Goal: Entertainment & Leisure: Consume media (video, audio)

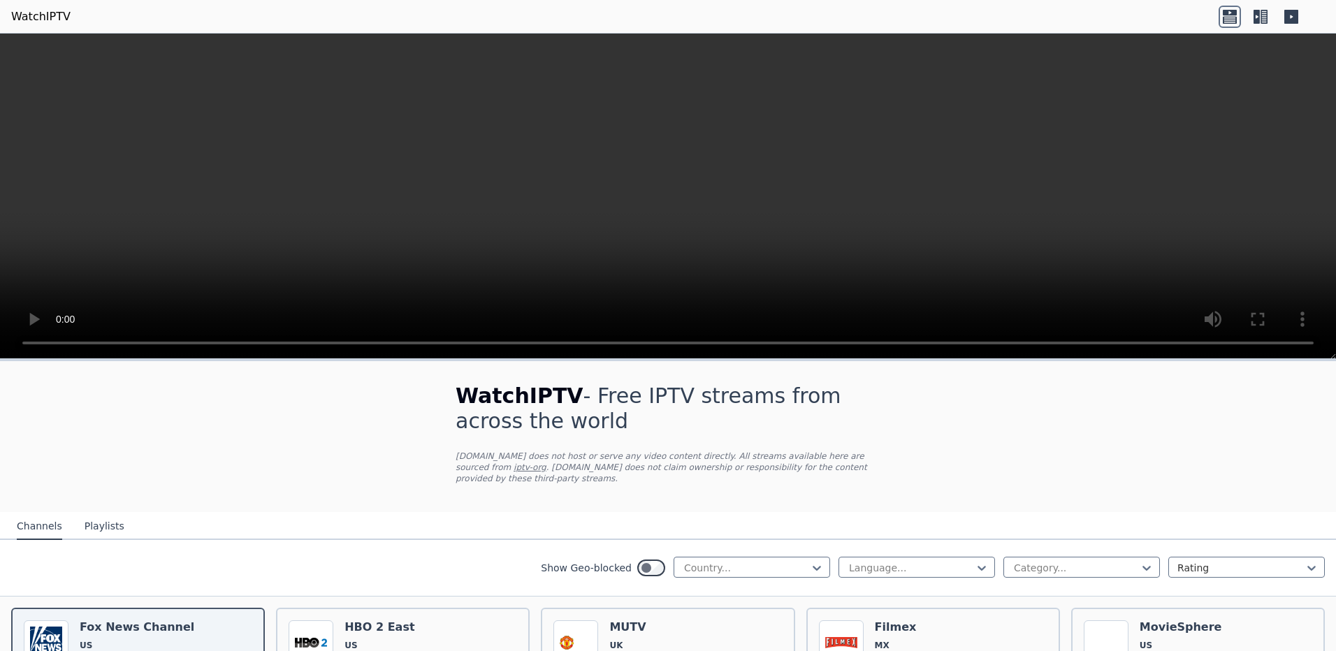
drag, startPoint x: 1336, startPoint y: 248, endPoint x: 1336, endPoint y: 303, distance: 55.2
click at [1336, 303] on html "WatchIPTV WatchIPTV - Free IPTV streams from across the world [DOMAIN_NAME] doe…" at bounding box center [668, 325] width 1336 height 651
click at [810, 561] on icon at bounding box center [817, 568] width 14 height 14
type input "***"
click at [690, 586] on div "[GEOGRAPHIC_DATA]" at bounding box center [752, 598] width 157 height 25
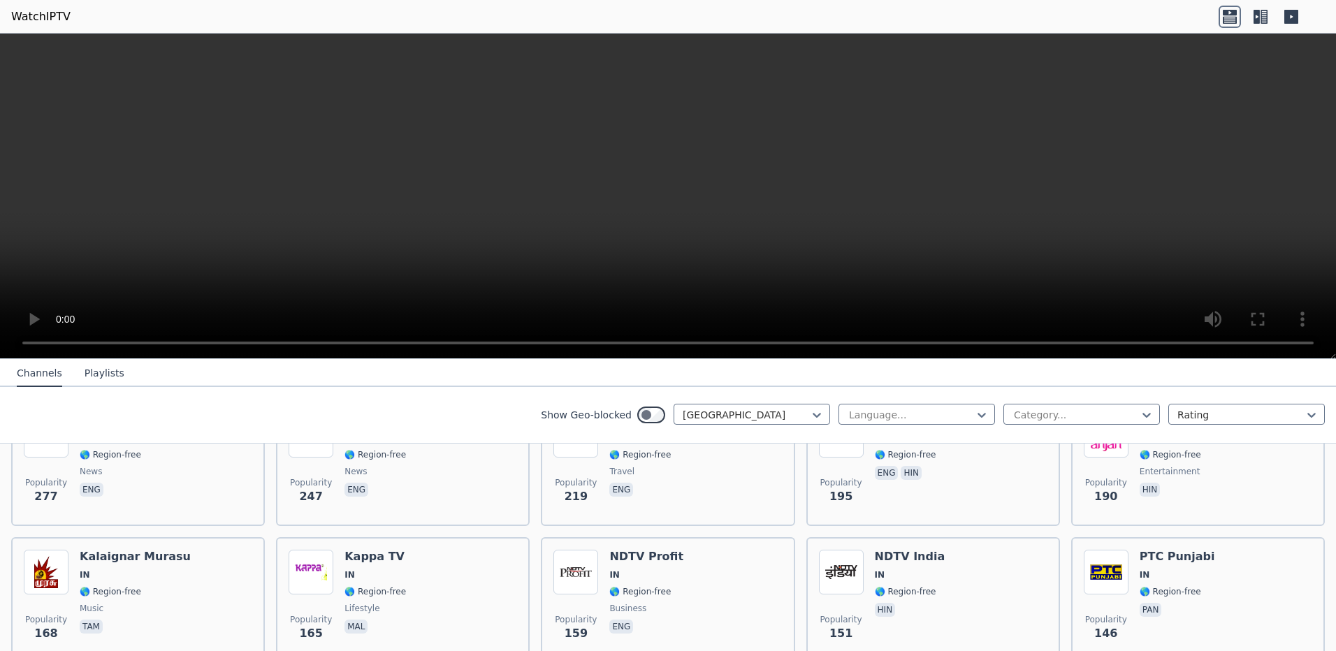
scroll to position [512, 0]
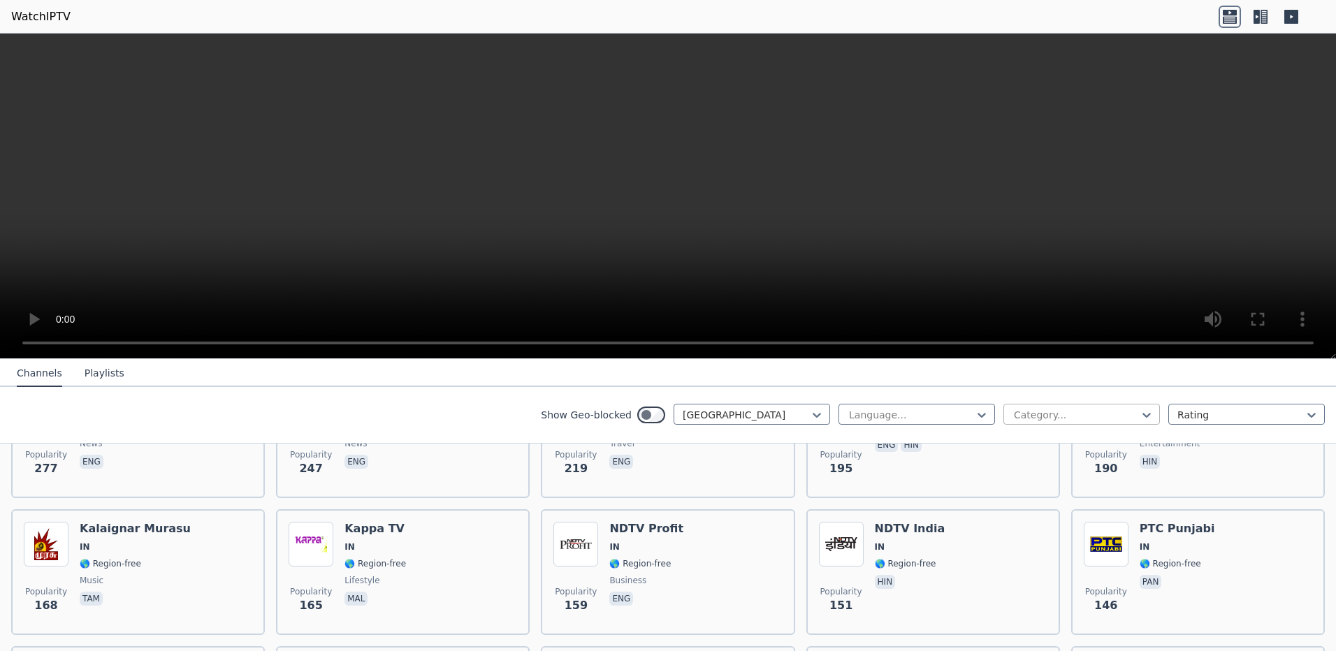
click at [1125, 414] on div at bounding box center [1076, 415] width 127 height 14
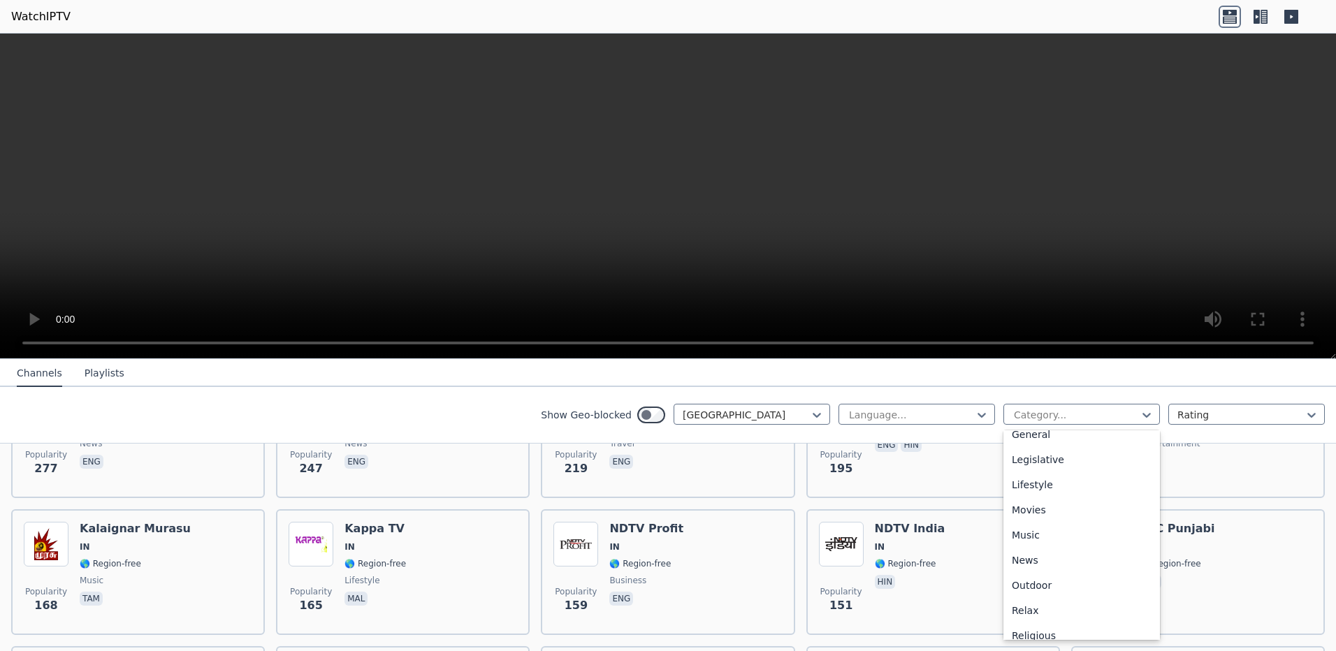
scroll to position [316, 0]
click at [1030, 509] on div "Movies" at bounding box center [1082, 507] width 157 height 25
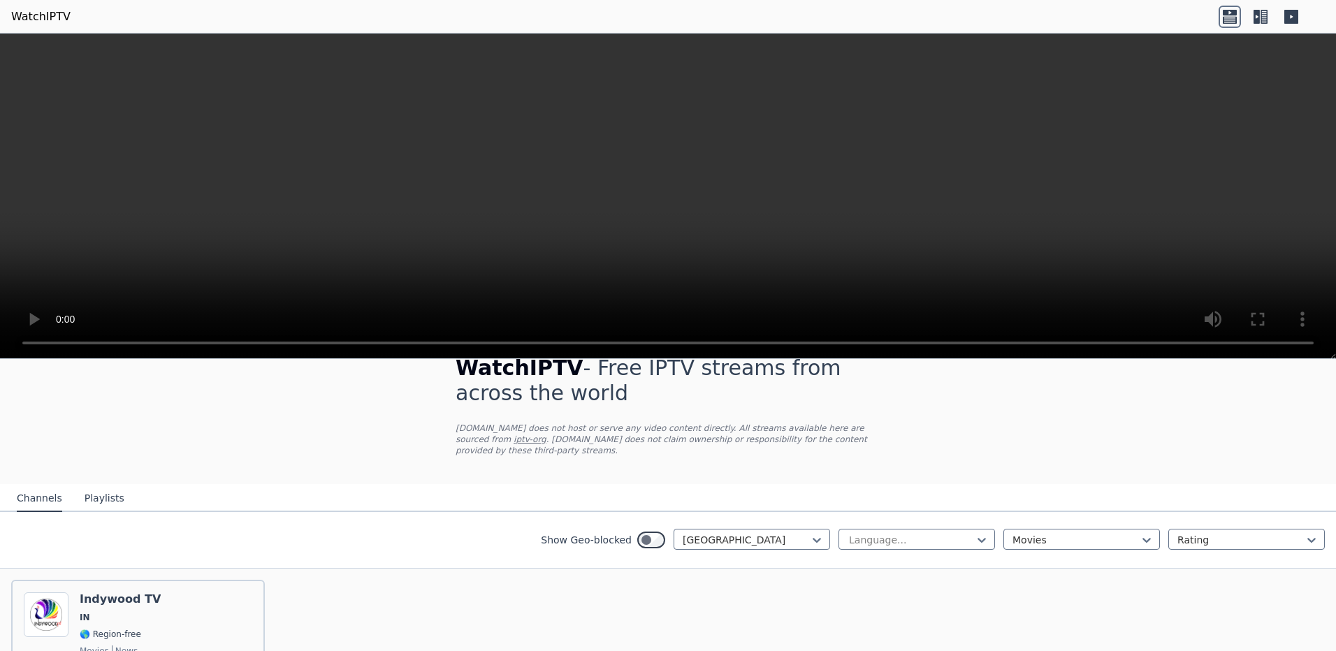
scroll to position [130, 0]
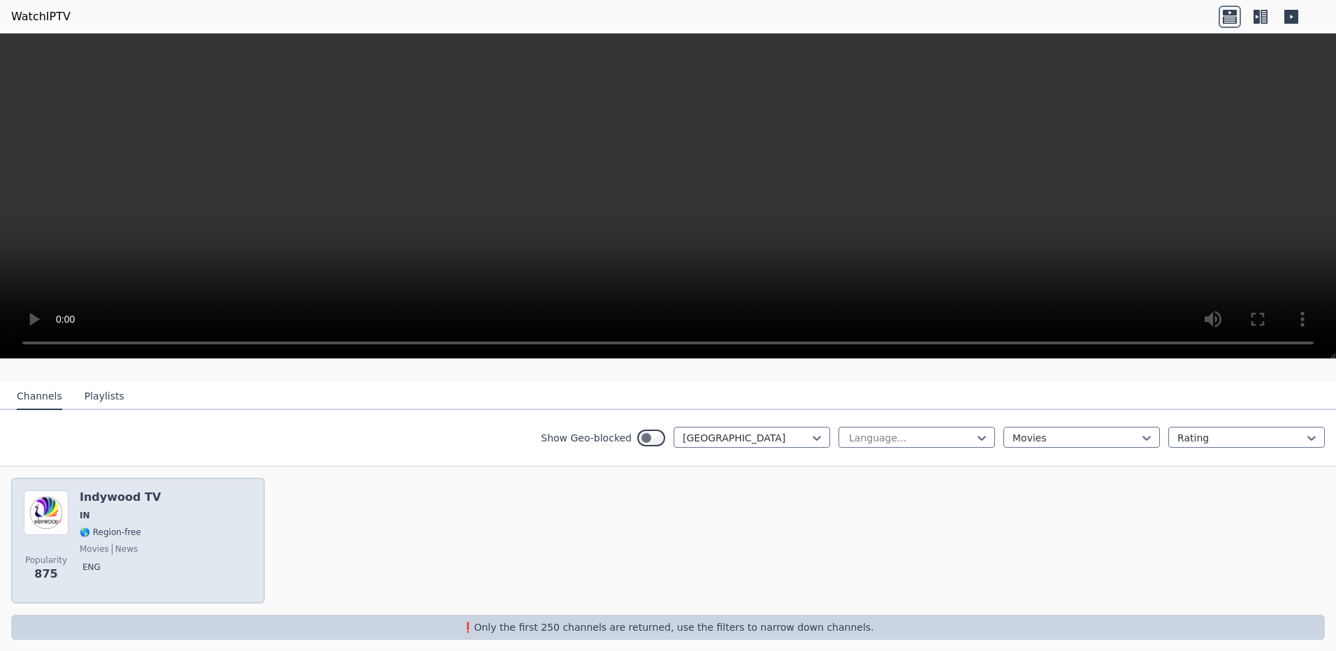
click at [128, 491] on h6 "Indywood TV" at bounding box center [120, 498] width 81 height 14
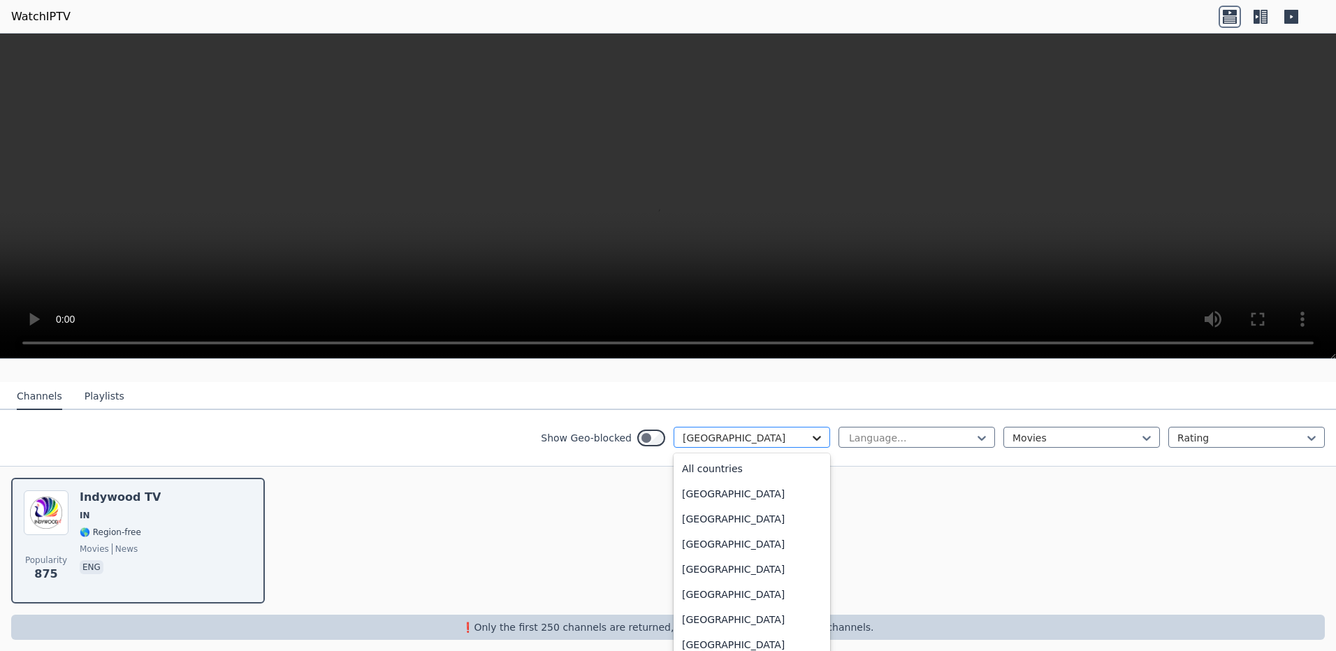
click at [810, 431] on icon at bounding box center [817, 438] width 14 height 14
click at [764, 456] on div "All countries" at bounding box center [752, 468] width 157 height 25
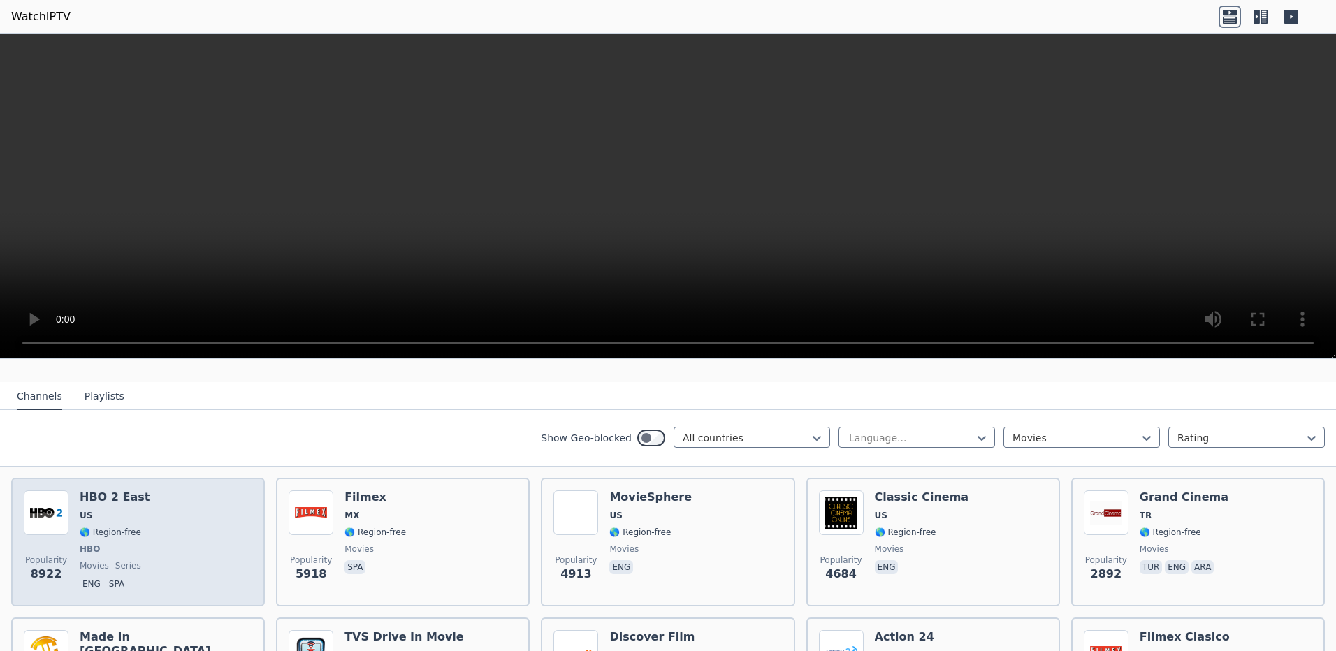
click at [128, 527] on span "🌎 Region-free" at bounding box center [111, 532] width 62 height 11
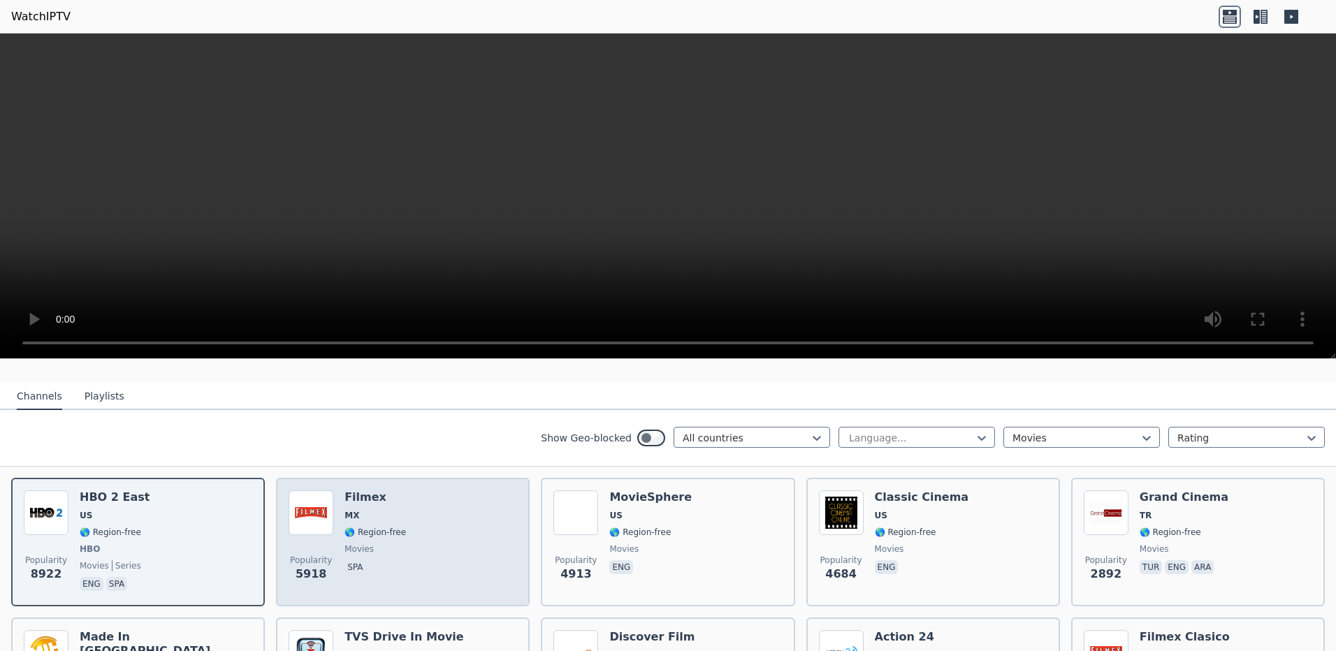
click at [393, 527] on span "🌎 Region-free" at bounding box center [376, 532] width 62 height 11
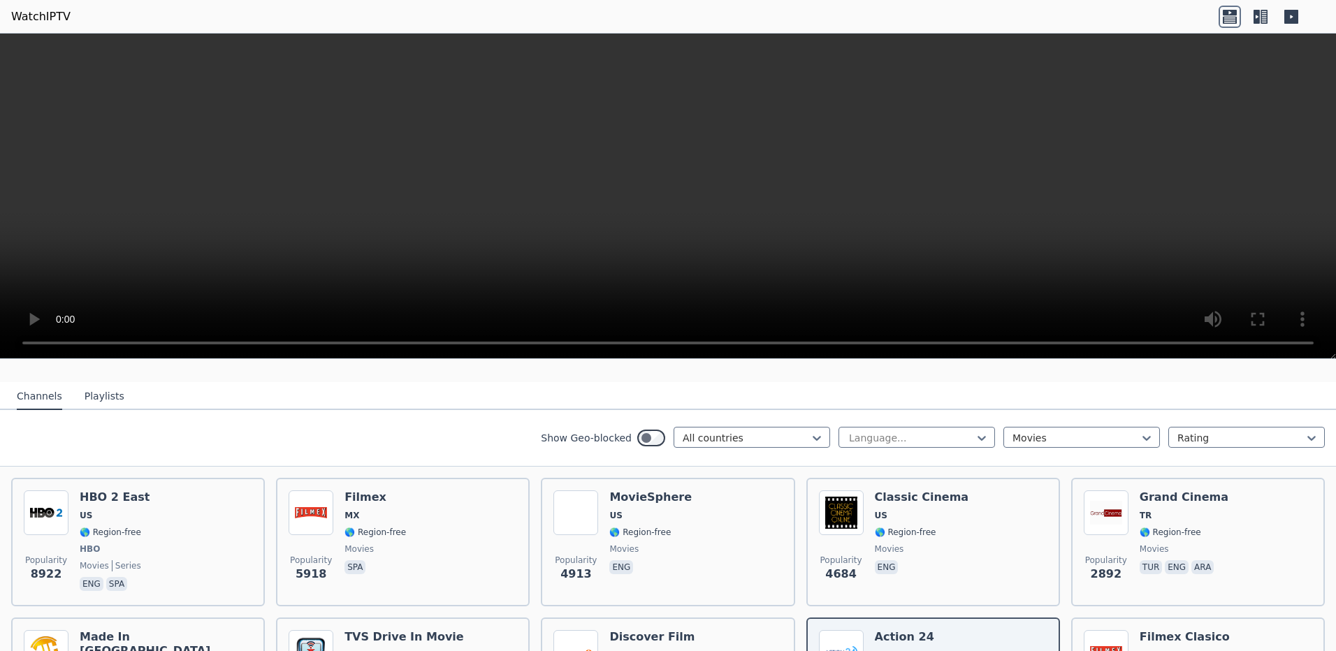
scroll to position [385, 0]
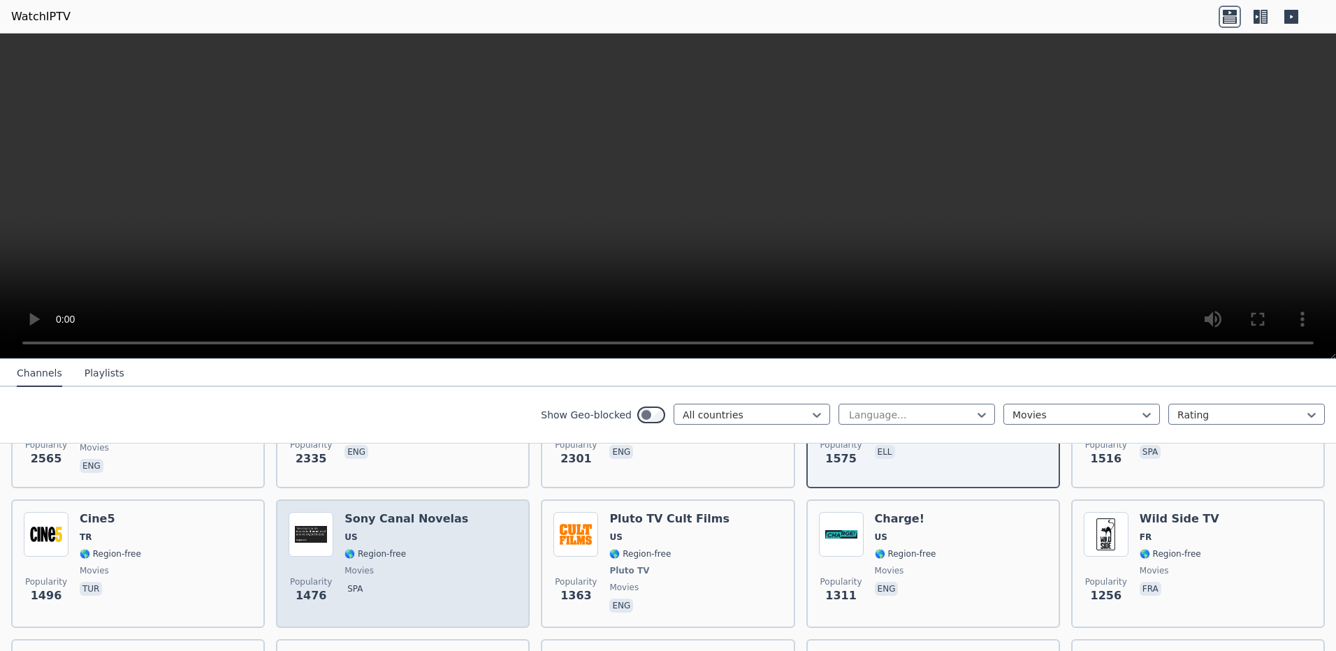
click at [414, 536] on div "Sony Canal Novelas US 🌎 Region-free movies spa" at bounding box center [407, 563] width 124 height 103
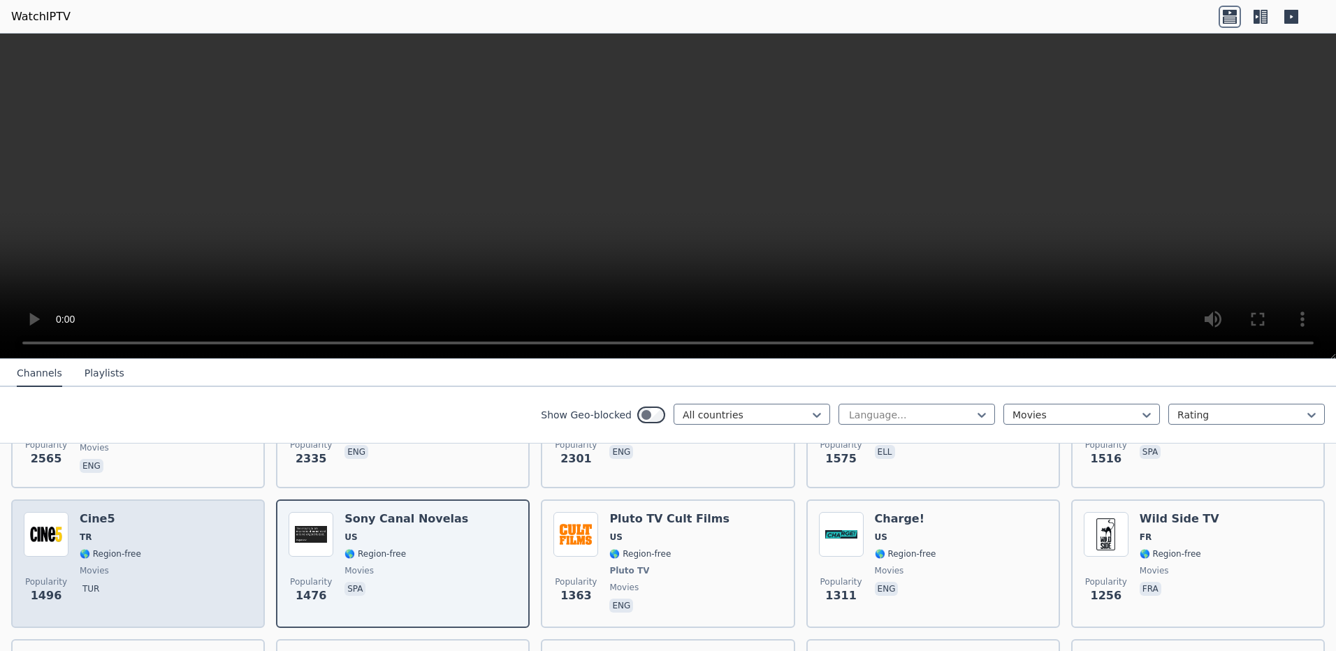
click at [134, 544] on div "Popularity 1496 Cine5 TR 🌎 Region-free movies tur" at bounding box center [138, 563] width 229 height 103
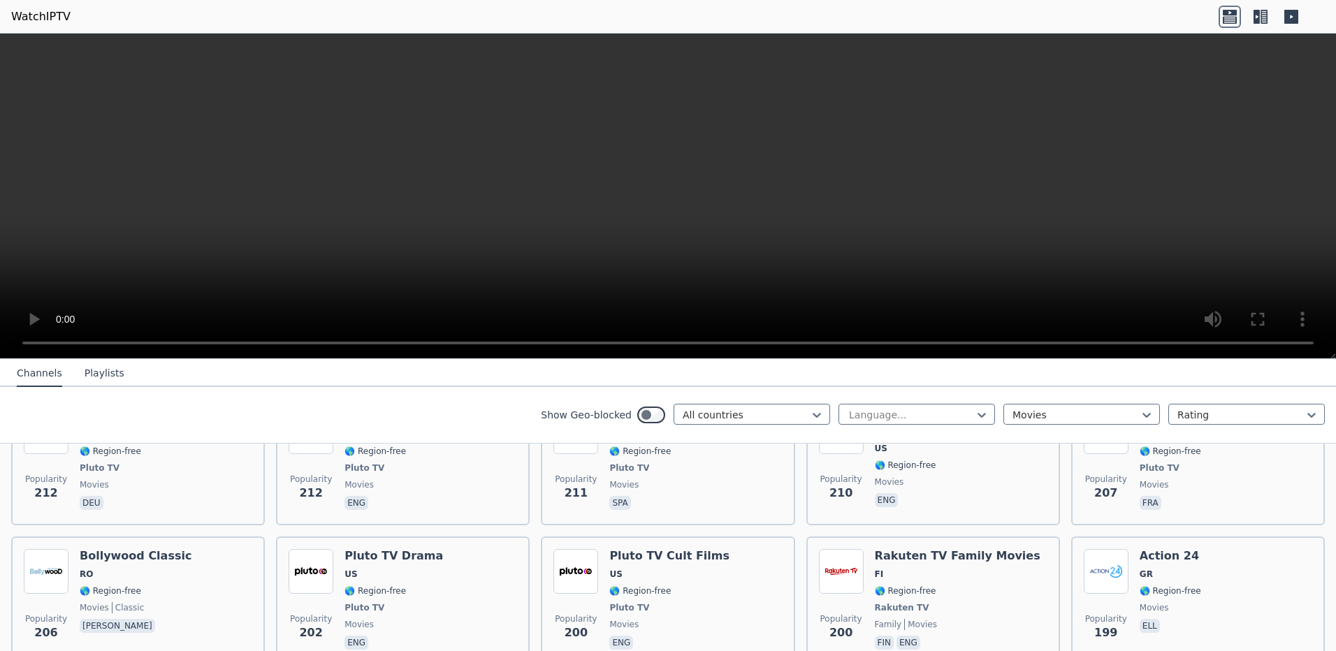
scroll to position [1916, 0]
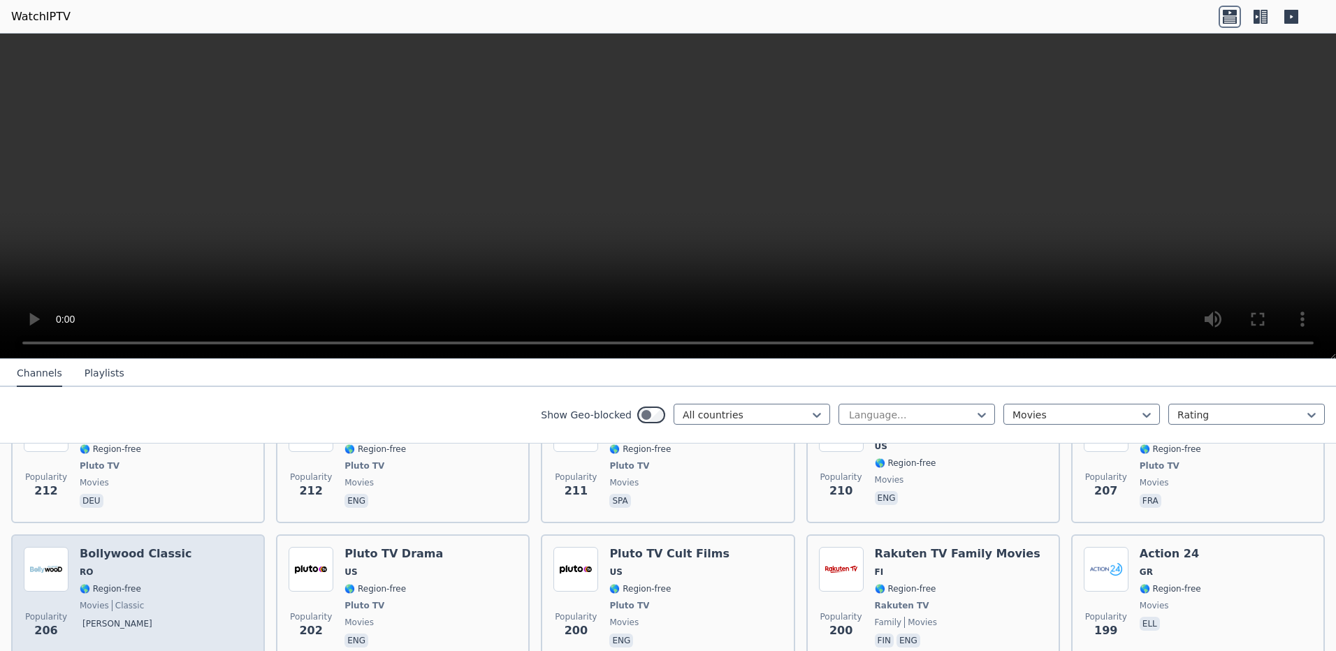
click at [132, 584] on span "🌎 Region-free" at bounding box center [111, 589] width 62 height 11
